Goal: Task Accomplishment & Management: Manage account settings

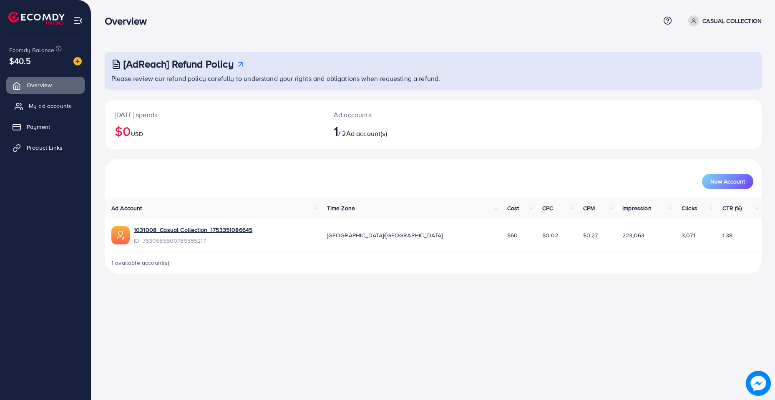
click at [48, 106] on span "My ad accounts" at bounding box center [50, 106] width 43 height 8
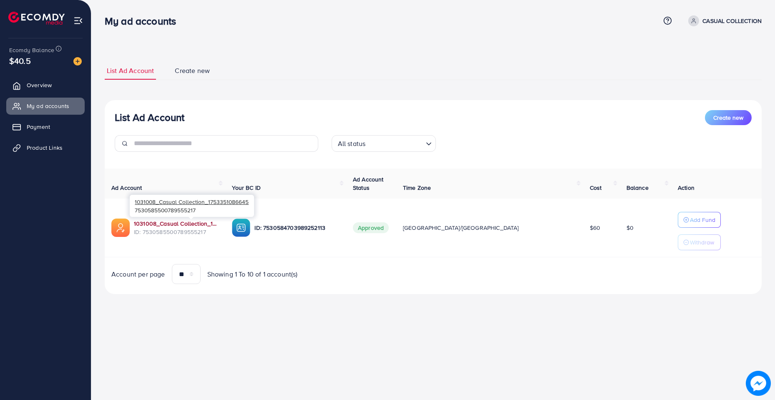
click at [206, 223] on link "1031008_Casual Collection_1753351086645" at bounding box center [176, 223] width 85 height 8
click at [306, 64] on ul "List Ad Account Create new" at bounding box center [433, 71] width 657 height 18
click at [430, 105] on div "List Ad Account Create new All status Loading... Ad Account Your BC ID Ad Accou…" at bounding box center [433, 197] width 657 height 194
click at [30, 126] on span "Payment" at bounding box center [40, 127] width 23 height 8
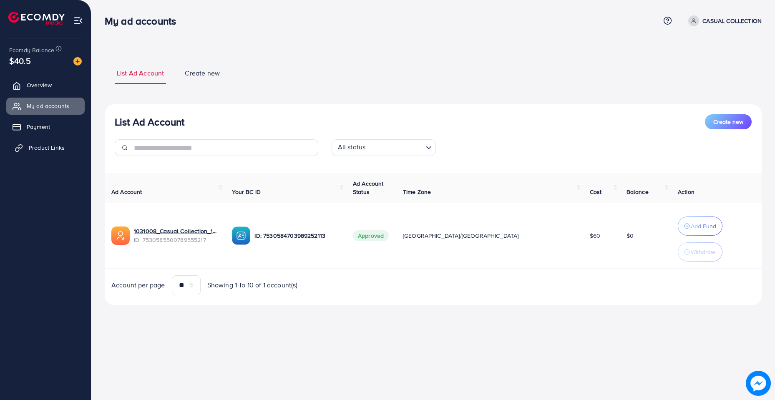
click at [31, 139] on link "Product Links" at bounding box center [45, 147] width 78 height 17
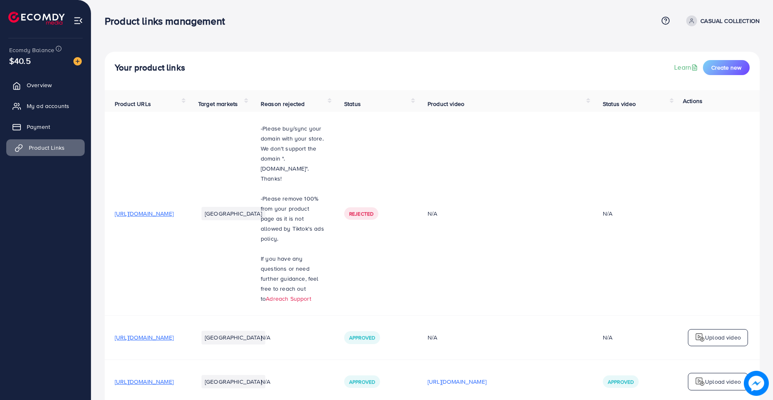
click at [33, 145] on span "Product Links" at bounding box center [47, 147] width 36 height 8
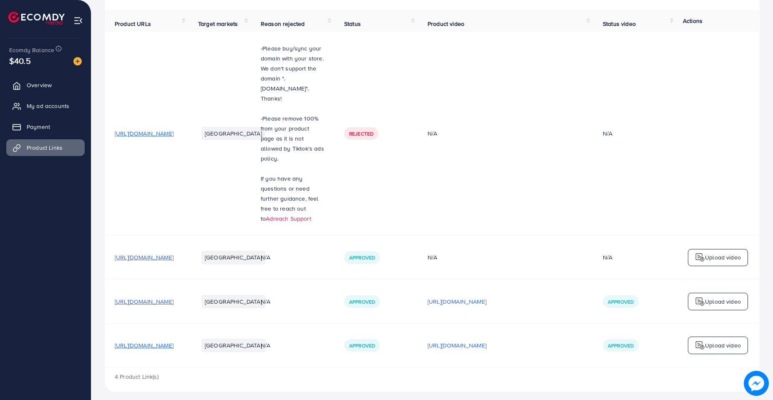
click at [173, 297] on span "https://casualcollectionpk.store/products/mens-cotton-linen-trouser" at bounding box center [144, 301] width 59 height 8
click at [52, 102] on span "My ad accounts" at bounding box center [50, 106] width 43 height 8
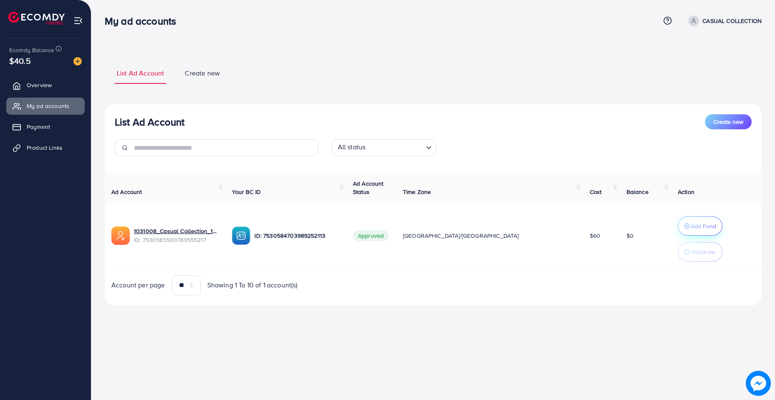
click at [691, 228] on p "Add Fund" at bounding box center [703, 226] width 25 height 10
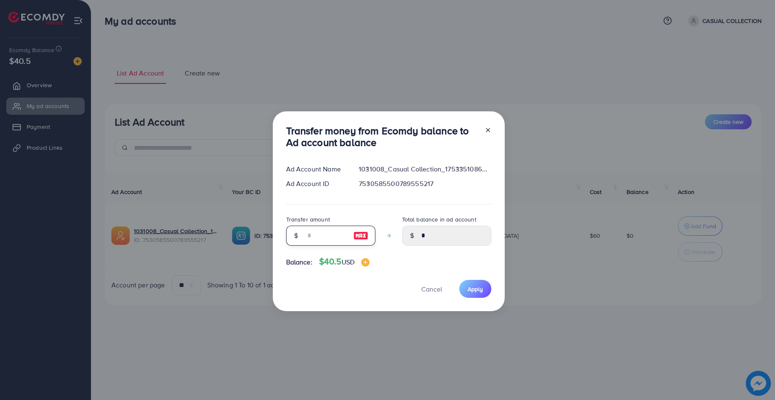
click at [309, 228] on input "number" at bounding box center [326, 236] width 42 height 20
type input "**"
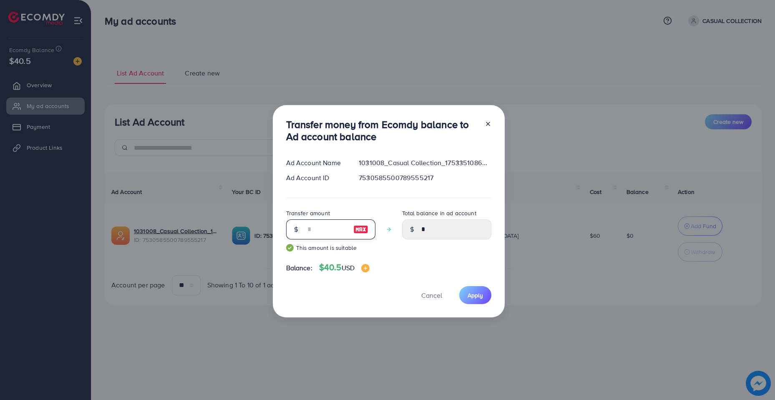
type input "*****"
type input "**"
click at [480, 292] on span "Apply" at bounding box center [474, 295] width 15 height 8
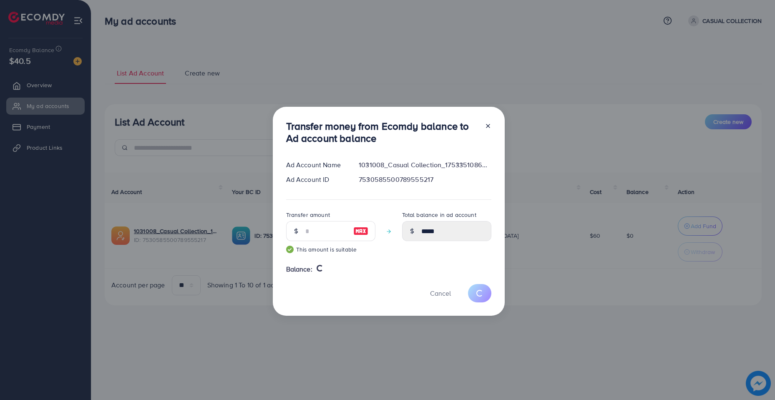
click at [681, 252] on div "Transfer money from Ecomdy balance to Ad account balance Ad Account Name 103100…" at bounding box center [387, 200] width 775 height 400
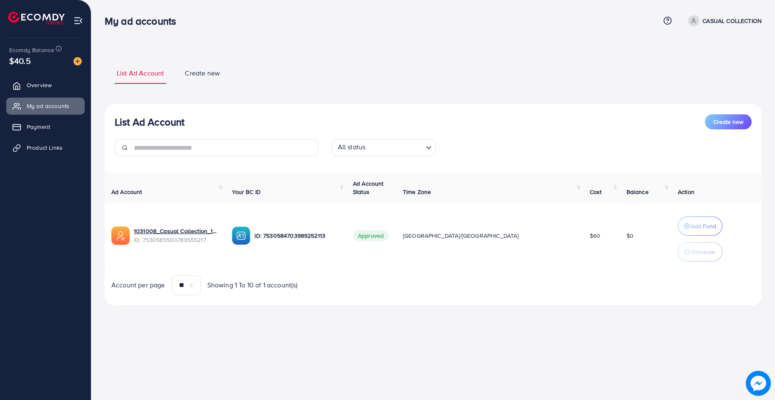
click at [691, 252] on p "Withdraw" at bounding box center [703, 252] width 24 height 10
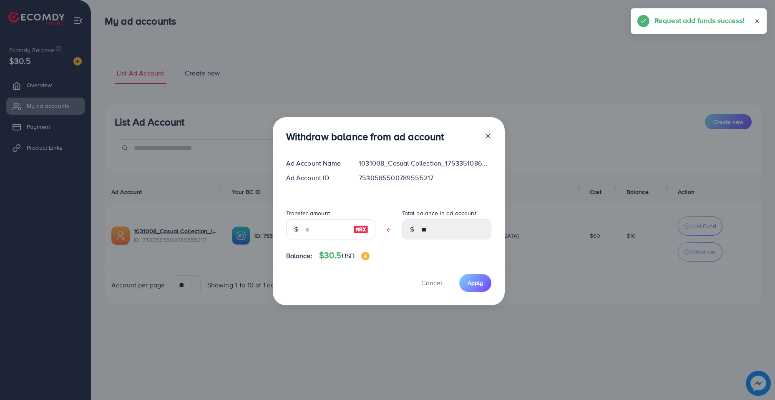
click at [300, 226] on div at bounding box center [296, 229] width 20 height 20
click at [322, 225] on input "text" at bounding box center [326, 229] width 42 height 20
type input "*"
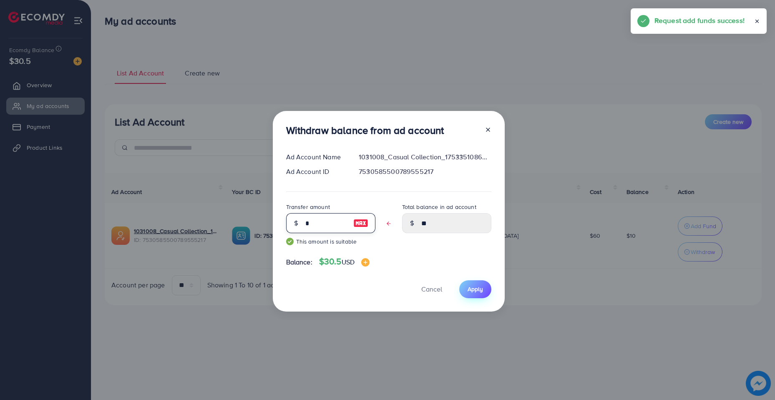
type input "****"
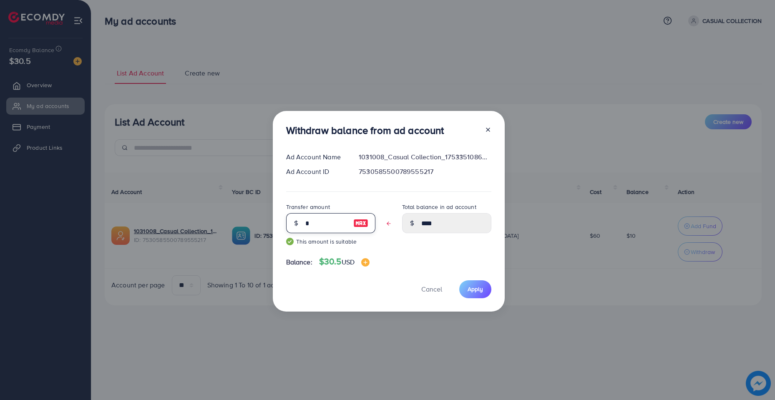
type input "*"
click at [474, 291] on span "Apply" at bounding box center [474, 289] width 15 height 8
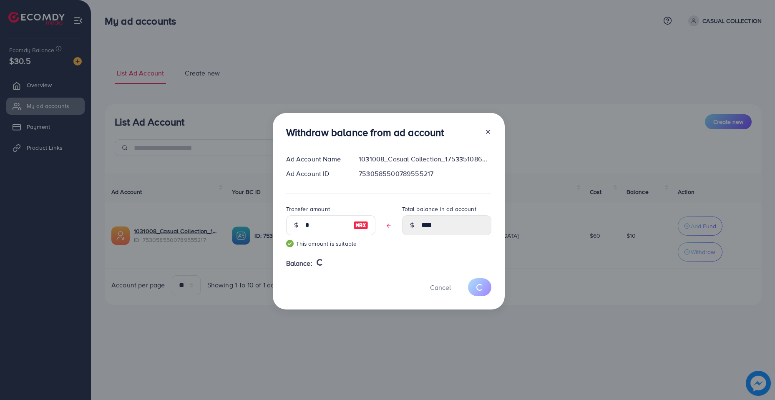
click at [434, 333] on div "Withdraw balance from ad account Ad Account Name 1031008_Casual Collection_1753…" at bounding box center [387, 200] width 775 height 400
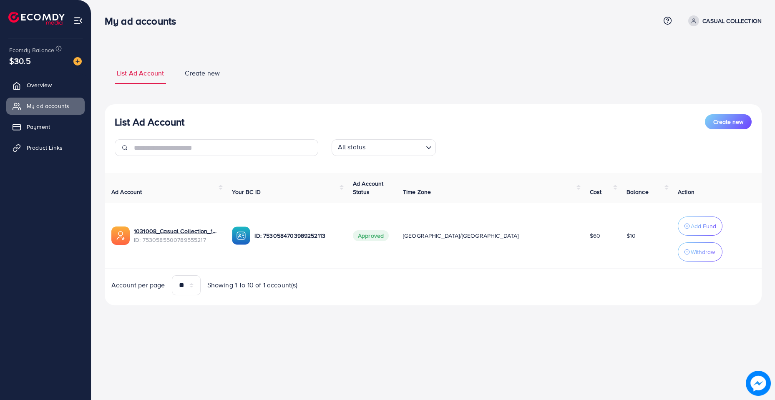
click at [391, 72] on ul "List Ad Account Create new" at bounding box center [433, 73] width 657 height 23
click at [394, 72] on ul "List Ad Account Create new" at bounding box center [433, 73] width 657 height 23
click at [364, 63] on ul "List Ad Account Create new" at bounding box center [433, 73] width 657 height 23
click at [287, 40] on div "List Ad Account Create new List Ad Account Create new All status Loading... Ad …" at bounding box center [432, 164] width 683 height 329
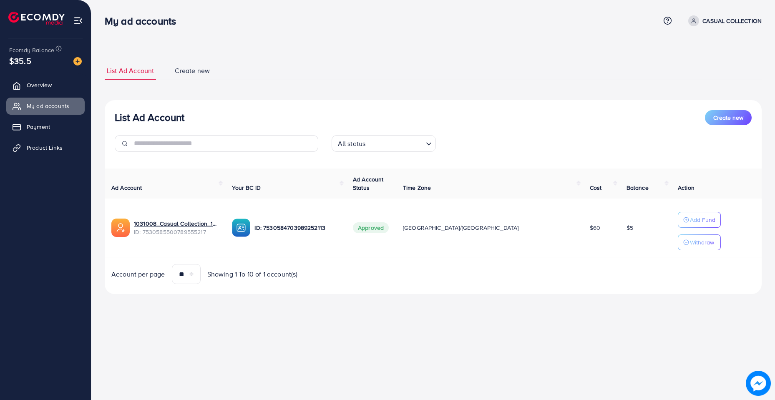
drag, startPoint x: 393, startPoint y: 60, endPoint x: 392, endPoint y: 3, distance: 57.5
click at [393, 60] on div "List Ad Account Create new List Ad Account Create new All status Loading... Ad …" at bounding box center [433, 178] width 657 height 252
